Goal: Use online tool/utility: Utilize a website feature to perform a specific function

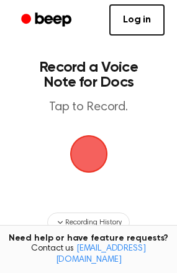
click at [95, 144] on span "button" at bounding box center [89, 153] width 45 height 45
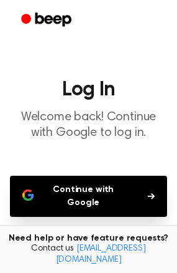
click at [90, 181] on button "Continue with Google" at bounding box center [88, 195] width 157 height 41
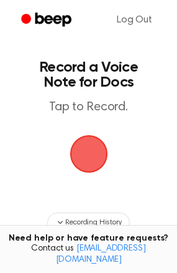
click at [89, 167] on span "button" at bounding box center [89, 153] width 35 height 35
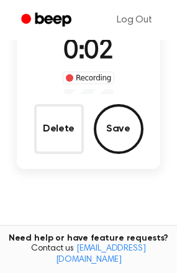
scroll to position [105, 0]
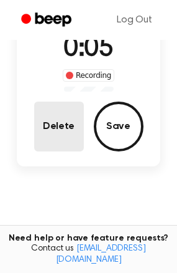
click at [58, 124] on button "Delete" at bounding box center [59, 126] width 50 height 50
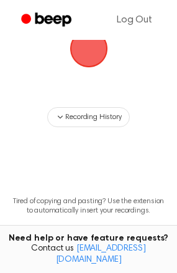
scroll to position [66, 0]
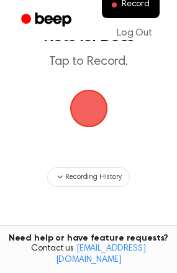
scroll to position [49, 0]
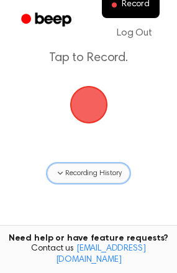
click at [62, 177] on icon "button" at bounding box center [60, 173] width 10 height 10
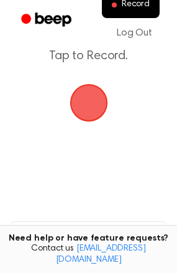
scroll to position [0, 0]
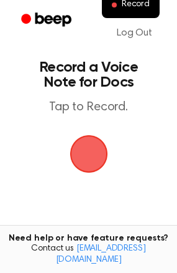
click at [84, 154] on span "button" at bounding box center [89, 153] width 35 height 35
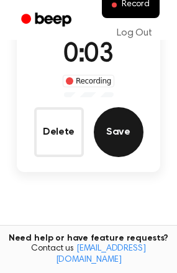
click at [130, 140] on button "Save" at bounding box center [119, 132] width 50 height 50
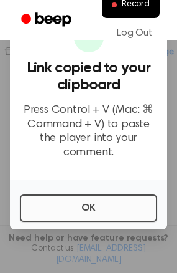
scroll to position [231, 0]
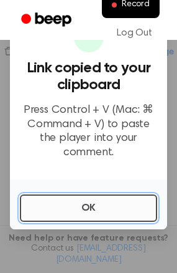
click at [77, 200] on button "OK" at bounding box center [89, 207] width 138 height 27
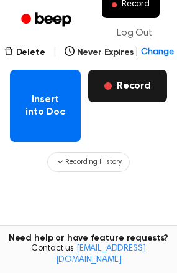
click at [123, 91] on button "Record" at bounding box center [127, 86] width 79 height 32
